Goal: Task Accomplishment & Management: Complete application form

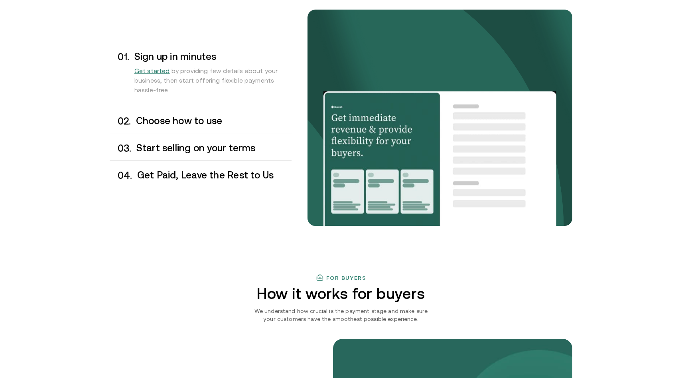
click at [193, 121] on h3 "Choose how to use" at bounding box center [213, 121] width 155 height 10
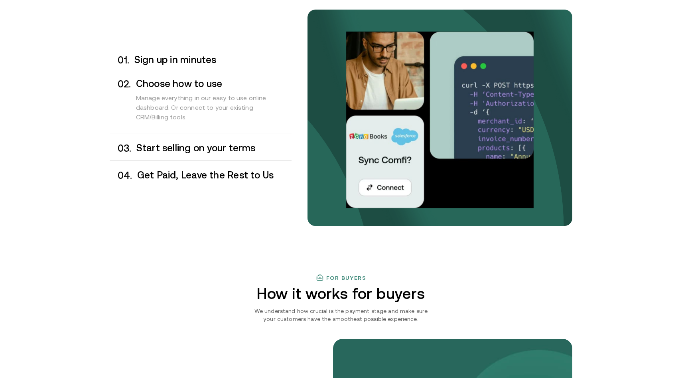
click at [195, 144] on h3 "Start selling on your terms" at bounding box center [213, 148] width 155 height 10
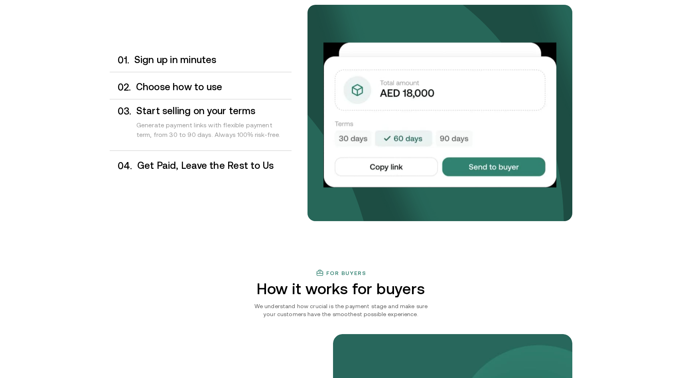
click at [201, 165] on h3 "Get Paid, Leave the Rest to Us" at bounding box center [214, 165] width 154 height 10
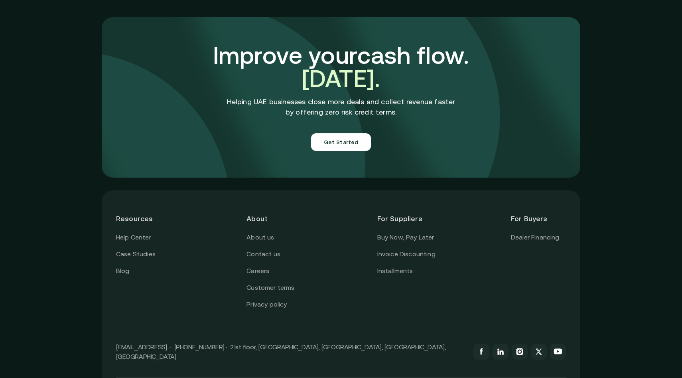
scroll to position [2764, 0]
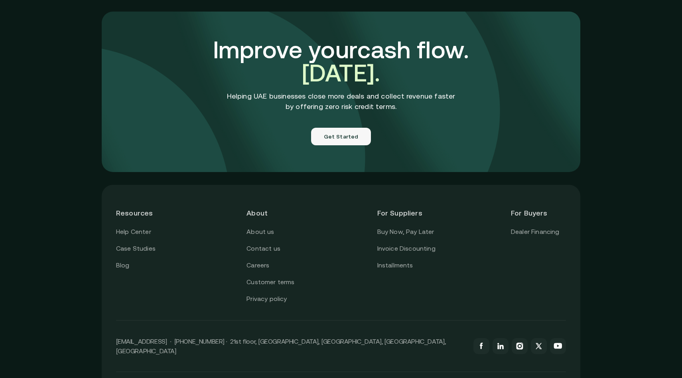
click at [336, 128] on button "Get Started" at bounding box center [341, 137] width 60 height 18
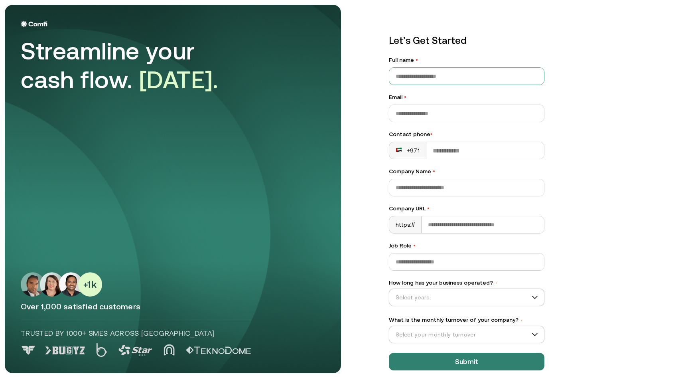
scroll to position [8, 0]
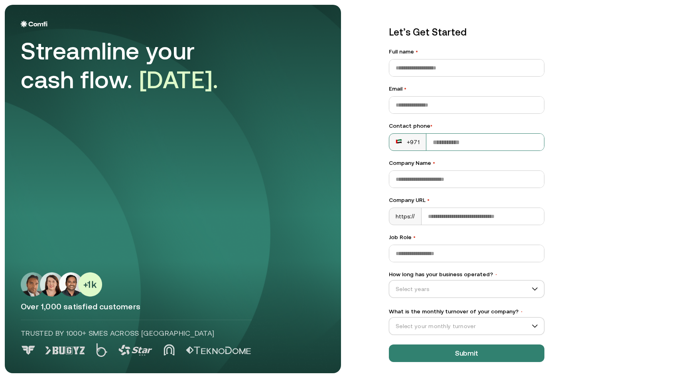
click at [411, 142] on div "+971" at bounding box center [407, 142] width 24 height 8
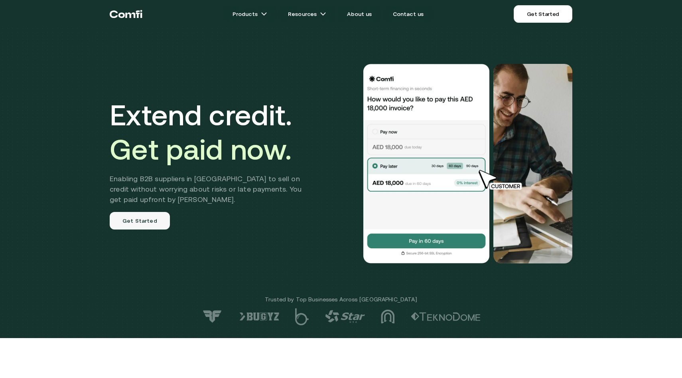
click at [134, 220] on link "Get Started" at bounding box center [140, 221] width 60 height 18
